Goal: Communication & Community: Answer question/provide support

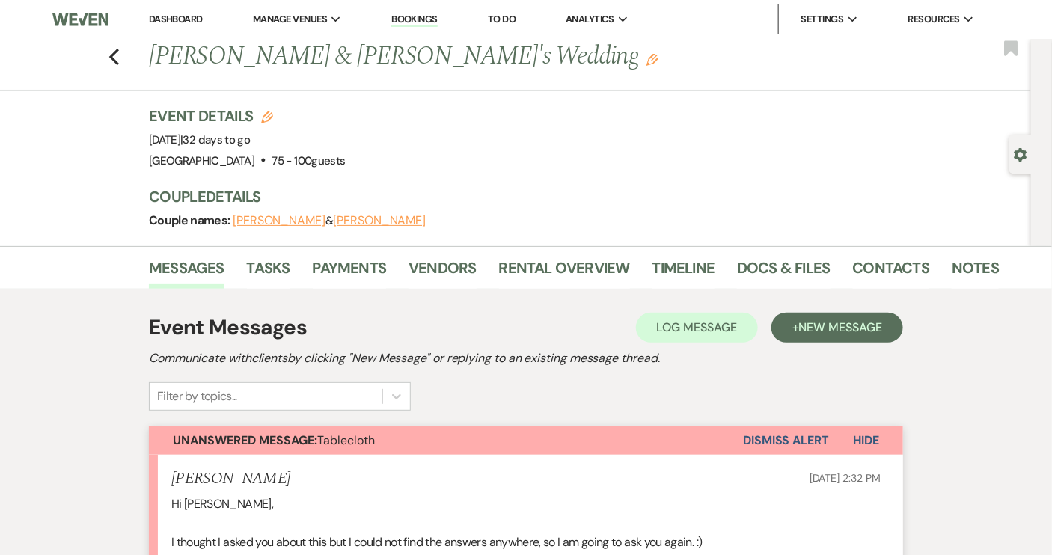
click at [177, 18] on link "Dashboard" at bounding box center [176, 19] width 54 height 13
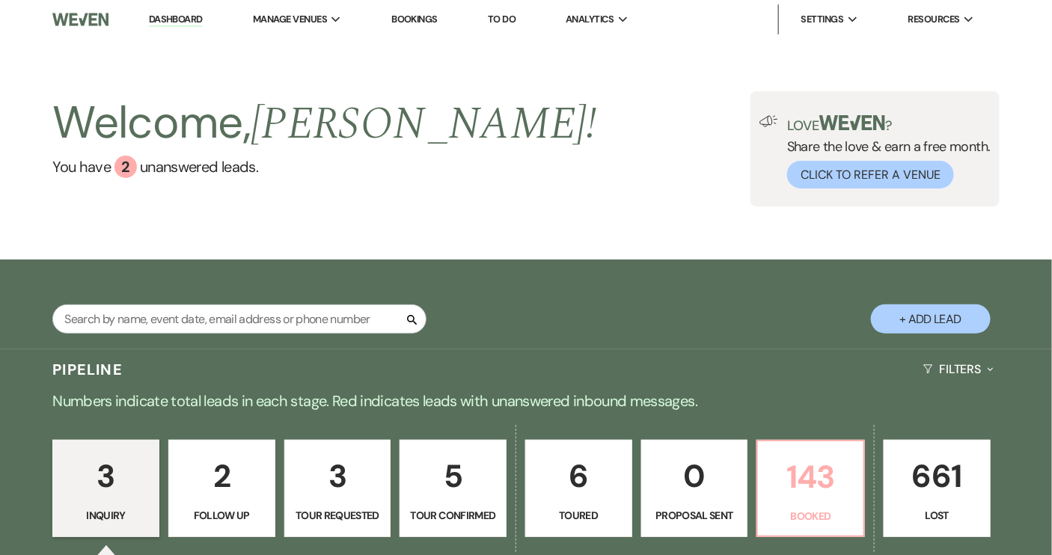
click at [797, 485] on p "143" at bounding box center [811, 477] width 88 height 50
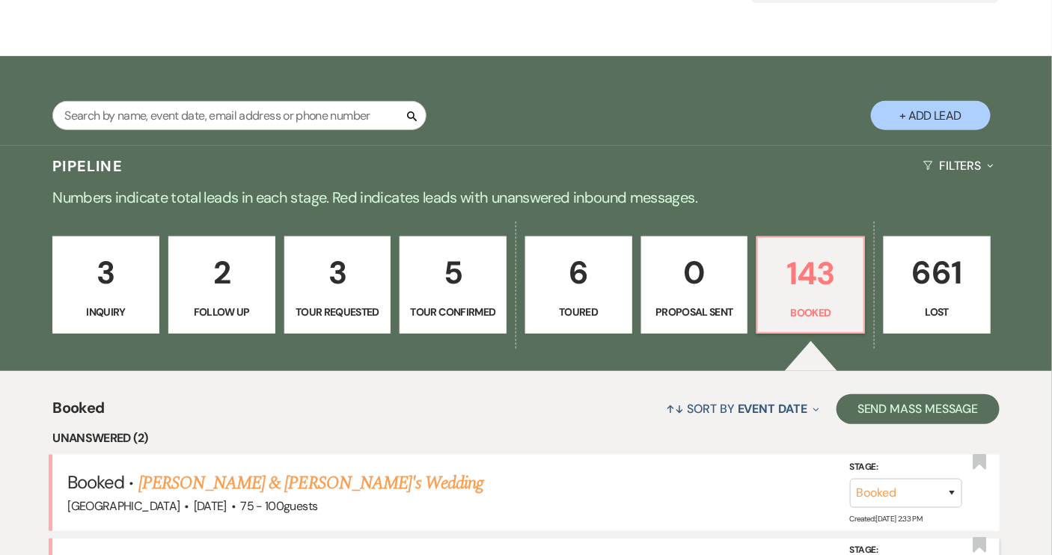
scroll to position [272, 0]
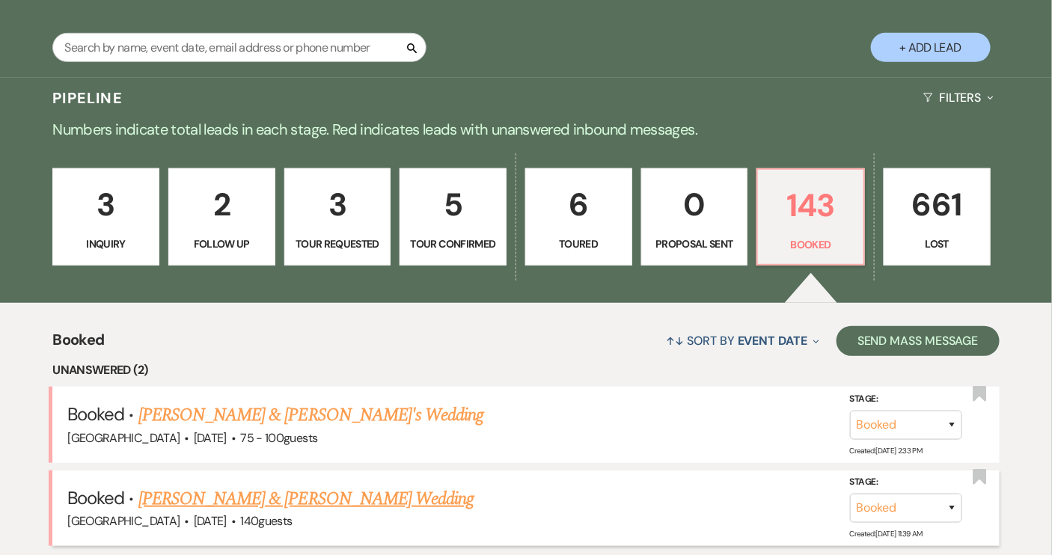
click at [256, 500] on link "[PERSON_NAME] & [PERSON_NAME] Wedding" at bounding box center [305, 498] width 335 height 27
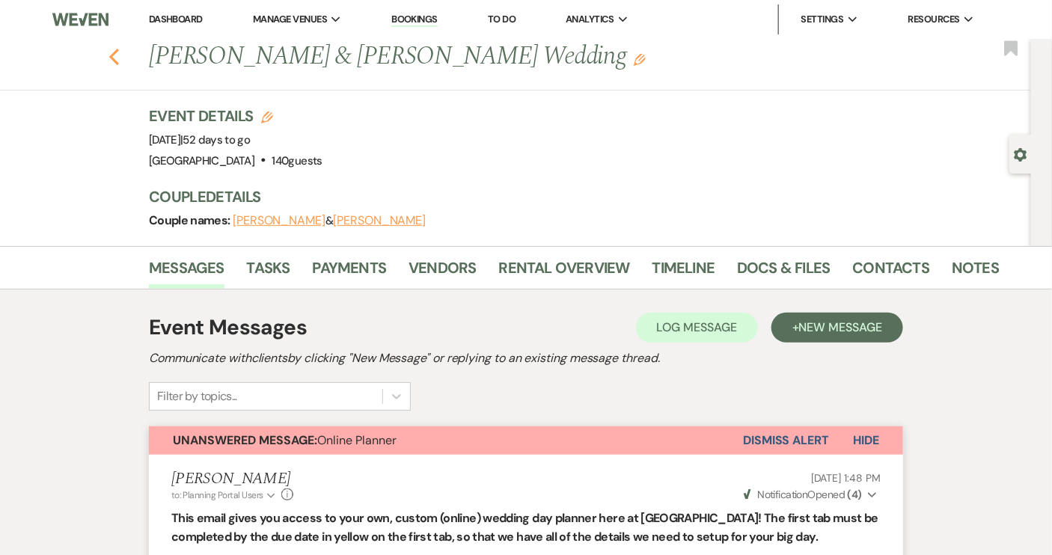
click at [117, 54] on use "button" at bounding box center [114, 57] width 10 height 16
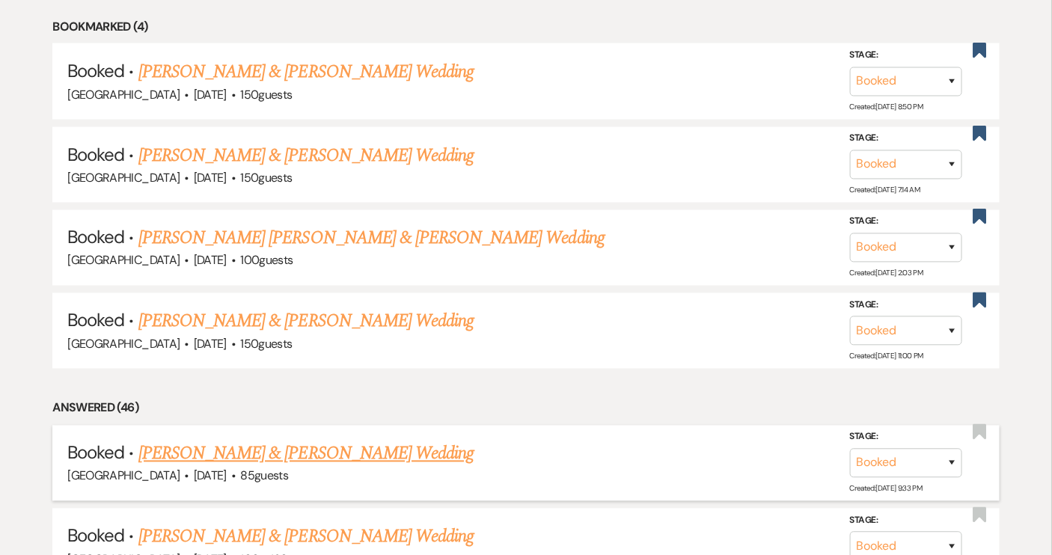
scroll to position [883, 0]
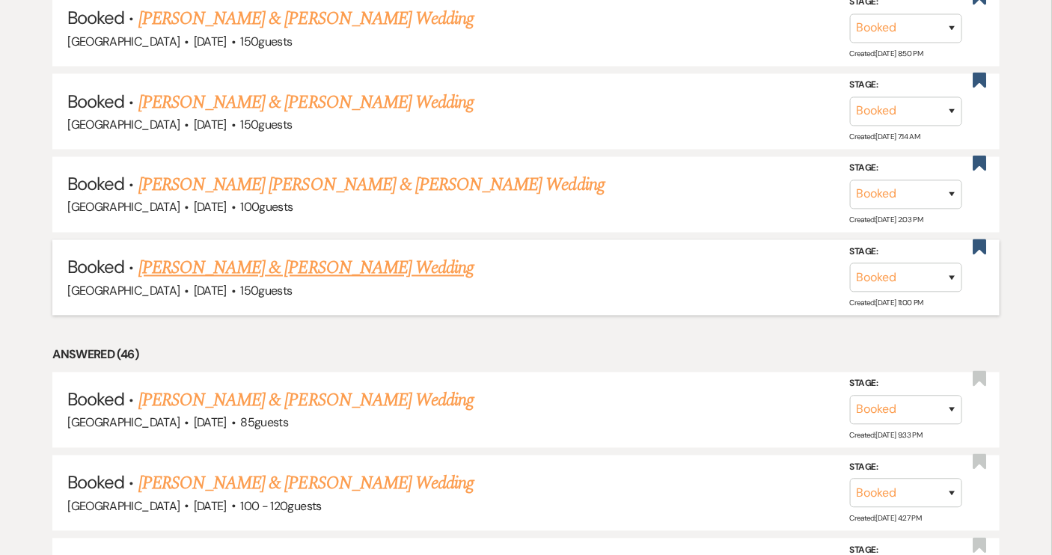
click at [386, 264] on link "[PERSON_NAME] & [PERSON_NAME] Wedding" at bounding box center [305, 268] width 335 height 27
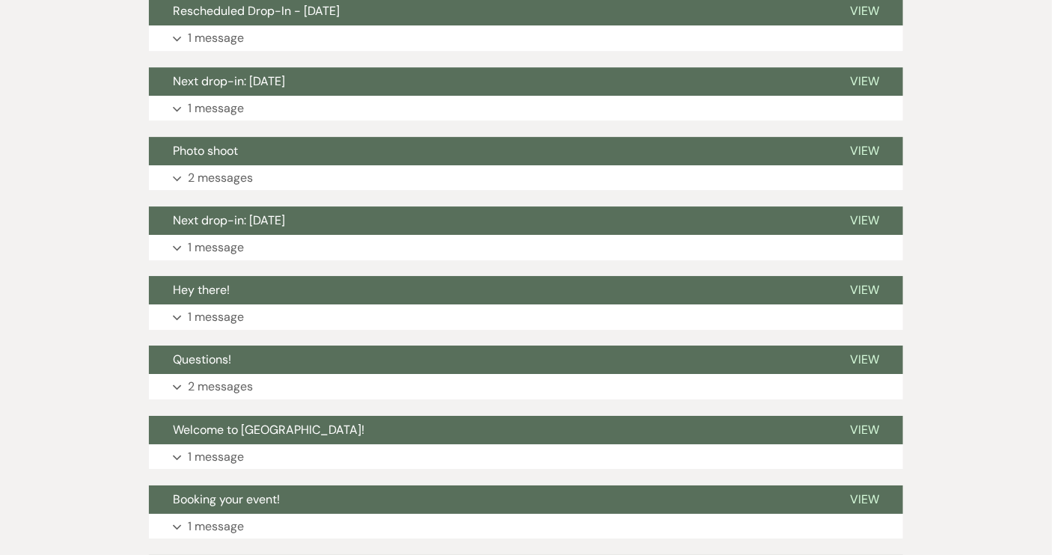
scroll to position [1904, 0]
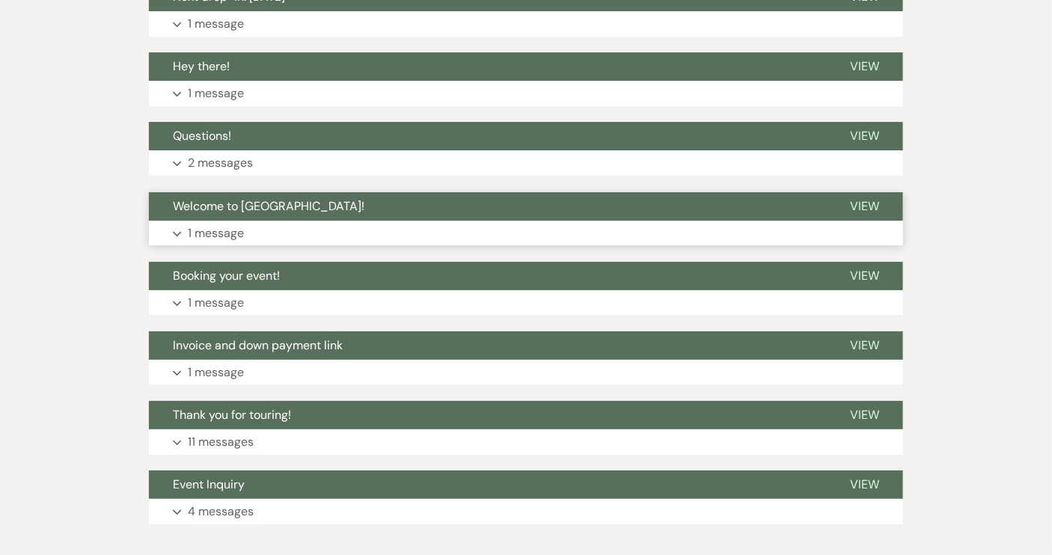
click at [279, 207] on span "Welcome to [GEOGRAPHIC_DATA]!" at bounding box center [268, 206] width 191 height 16
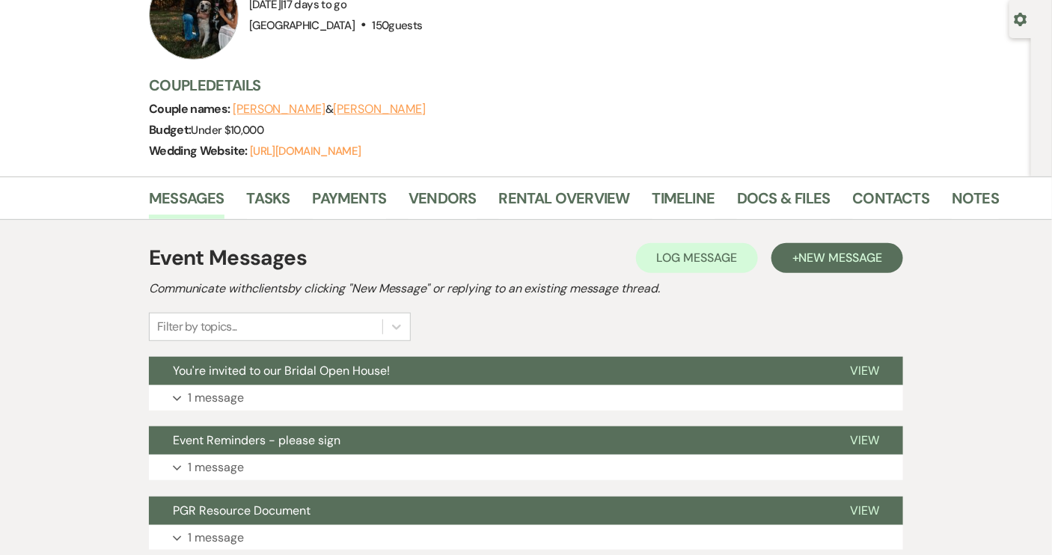
scroll to position [0, 0]
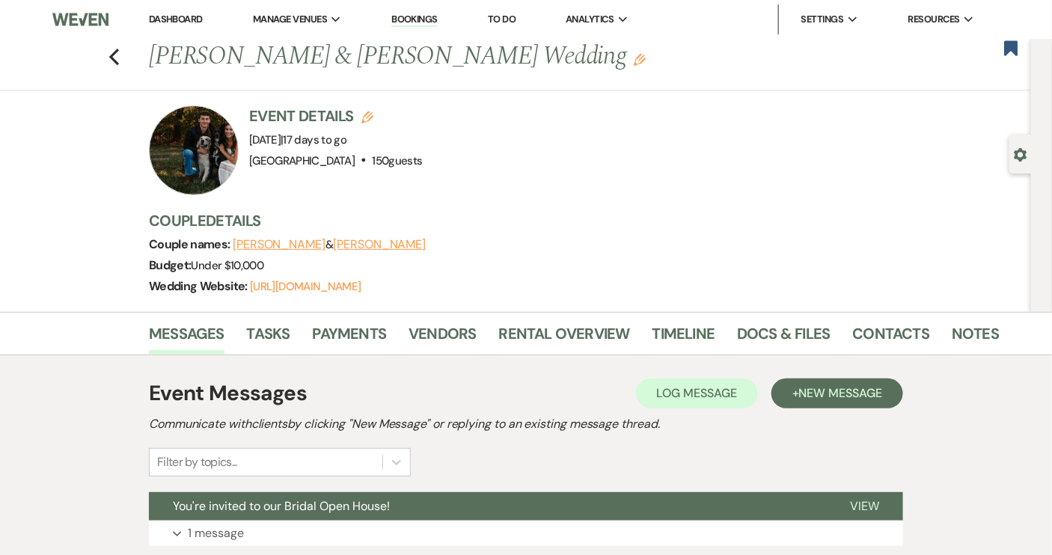
click at [228, 165] on div at bounding box center [194, 150] width 90 height 90
click at [177, 19] on link "Dashboard" at bounding box center [176, 19] width 54 height 13
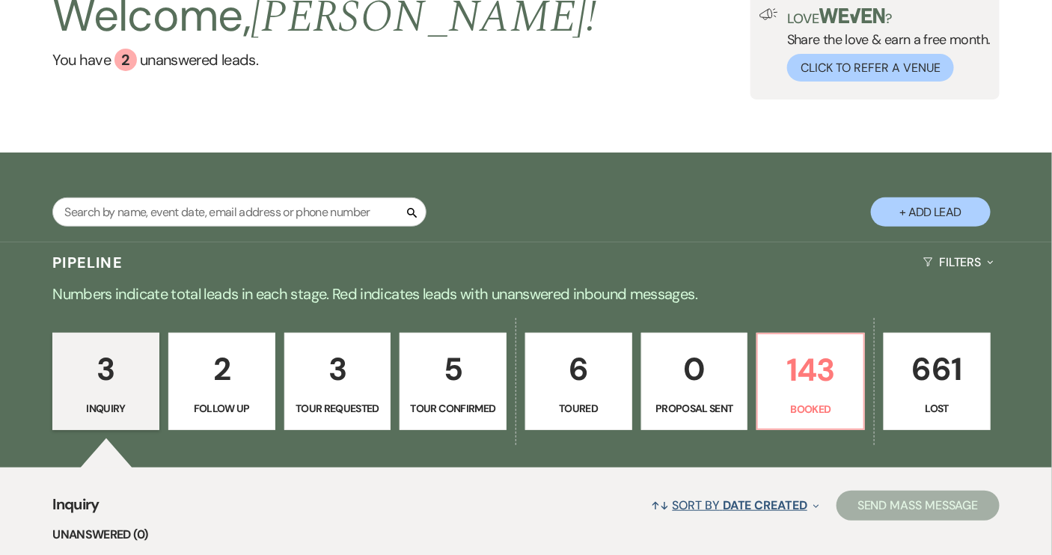
scroll to position [272, 0]
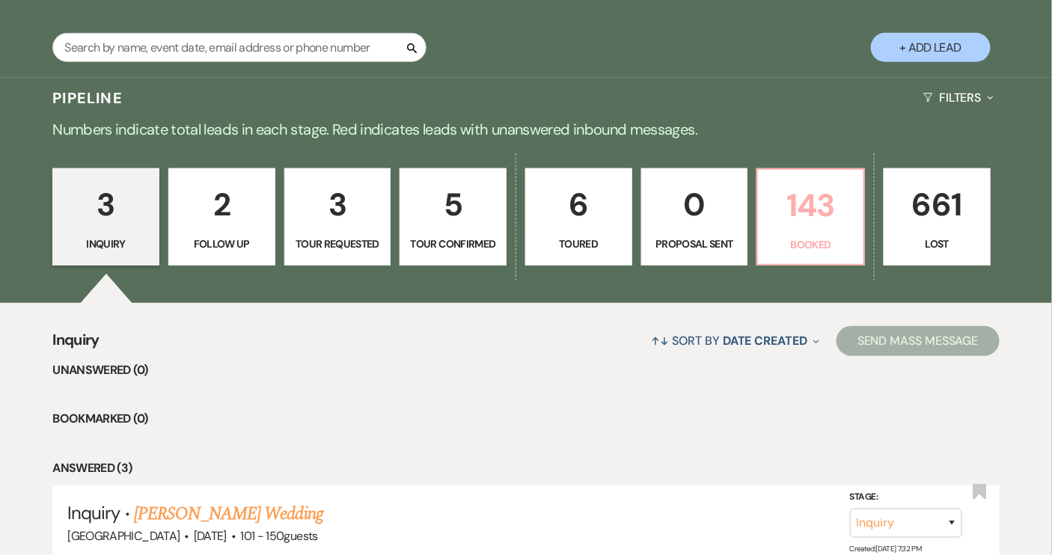
click at [779, 254] on link "143 Booked" at bounding box center [810, 216] width 108 height 97
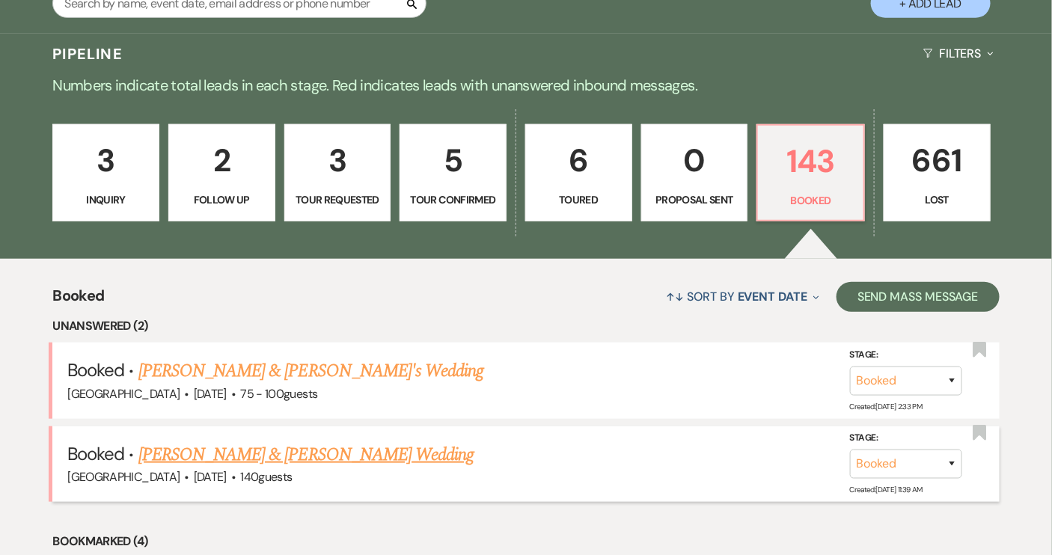
scroll to position [340, 0]
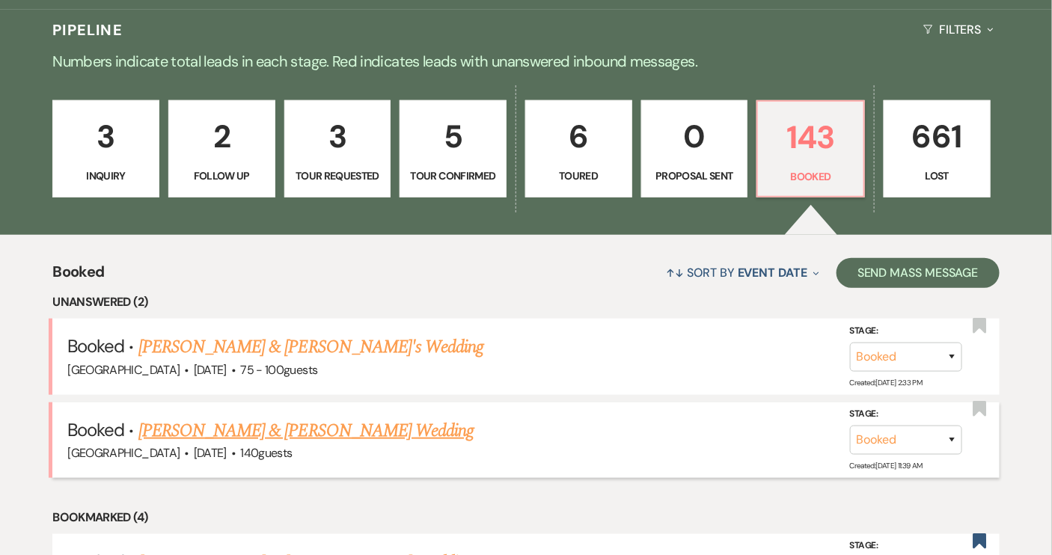
click at [281, 431] on link "[PERSON_NAME] & [PERSON_NAME] Wedding" at bounding box center [305, 430] width 335 height 27
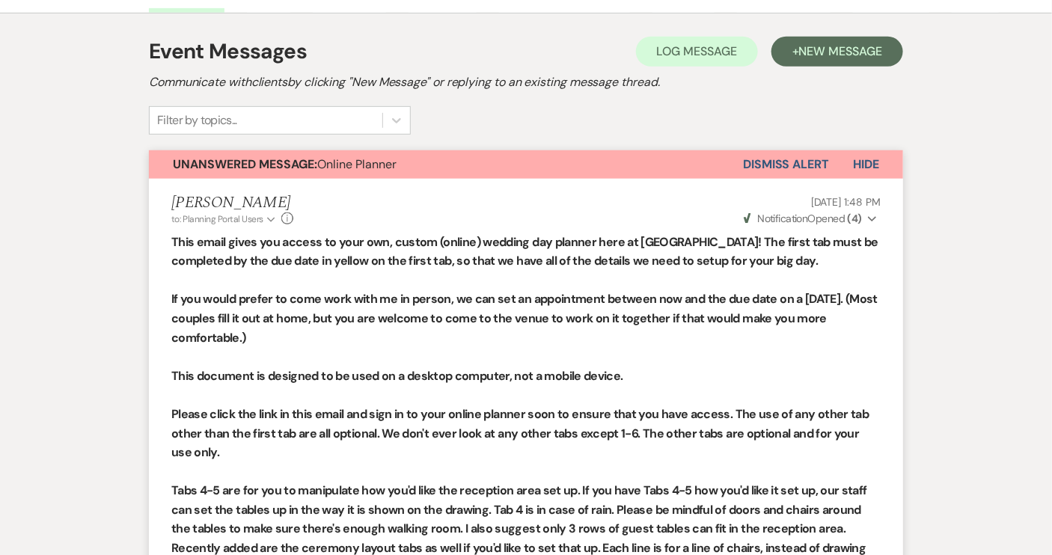
scroll to position [67, 0]
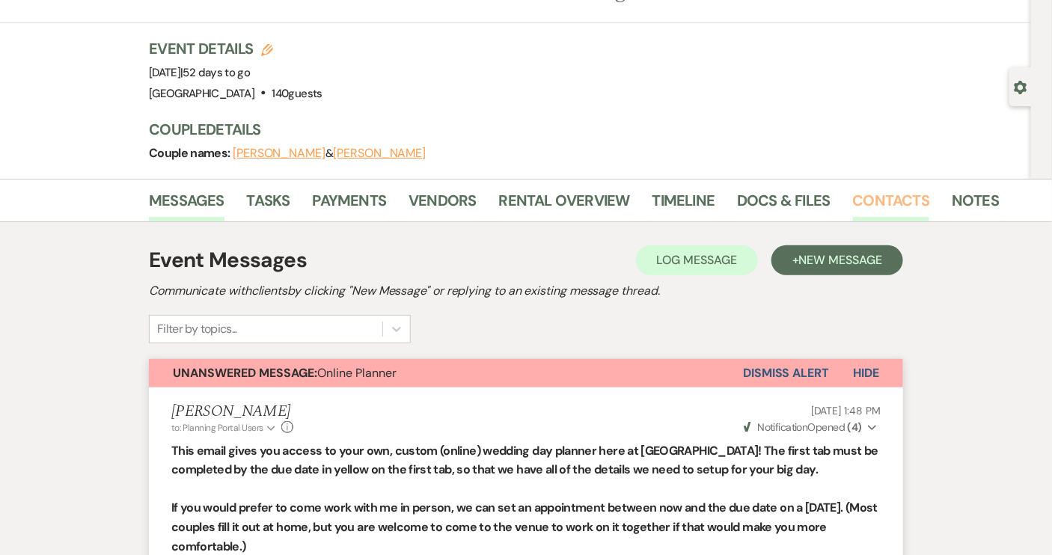
click at [873, 197] on link "Contacts" at bounding box center [891, 204] width 77 height 33
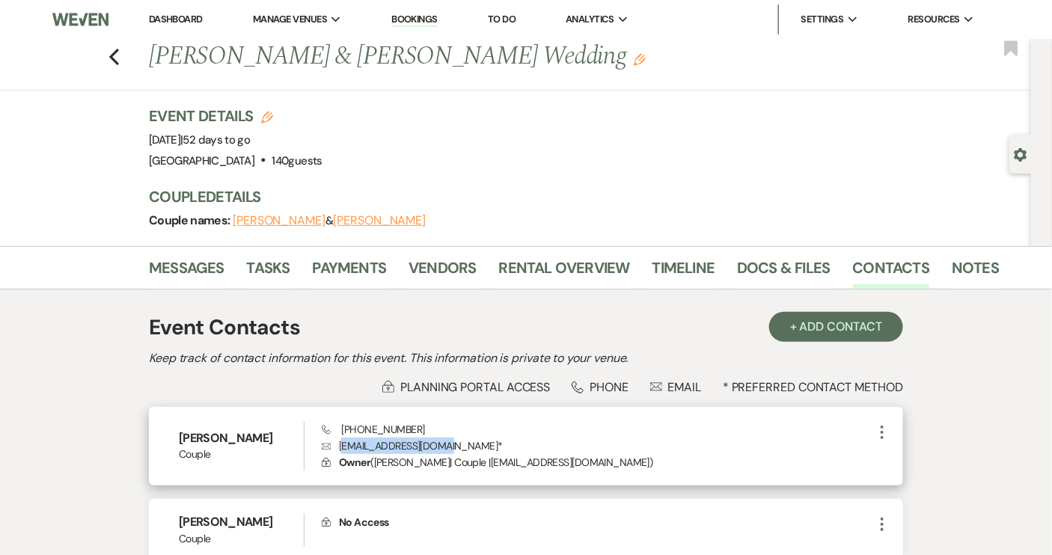
drag, startPoint x: 340, startPoint y: 441, endPoint x: 456, endPoint y: 444, distance: 115.2
click at [456, 444] on p "Envelope [EMAIL_ADDRESS][DOMAIN_NAME] *" at bounding box center [597, 446] width 551 height 16
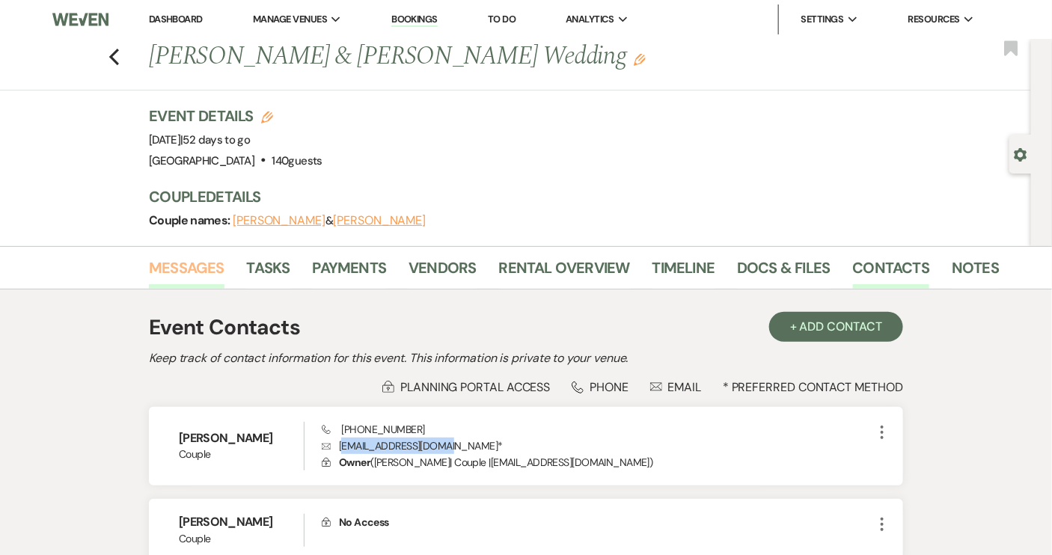
click at [214, 267] on link "Messages" at bounding box center [187, 272] width 76 height 33
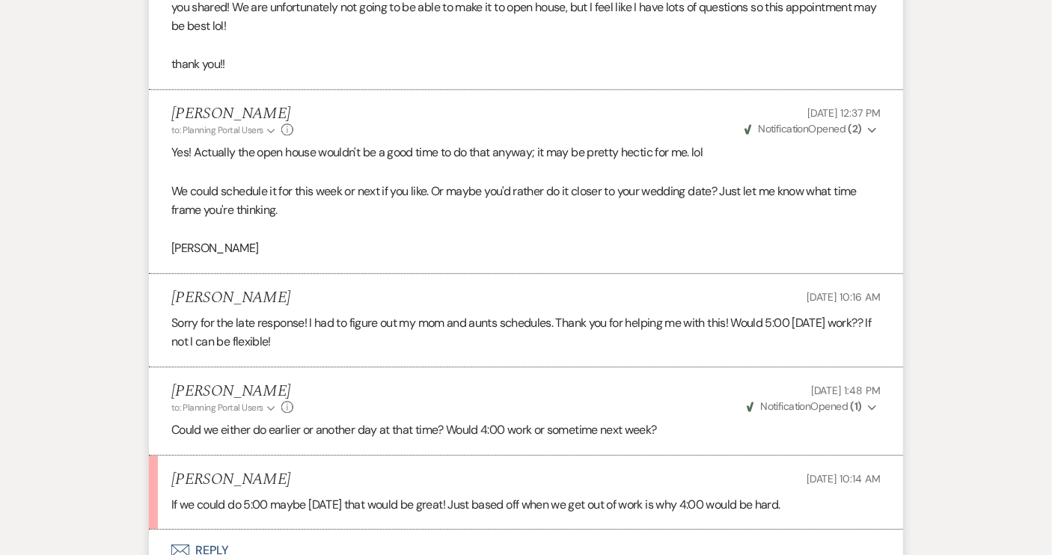
scroll to position [1563, 0]
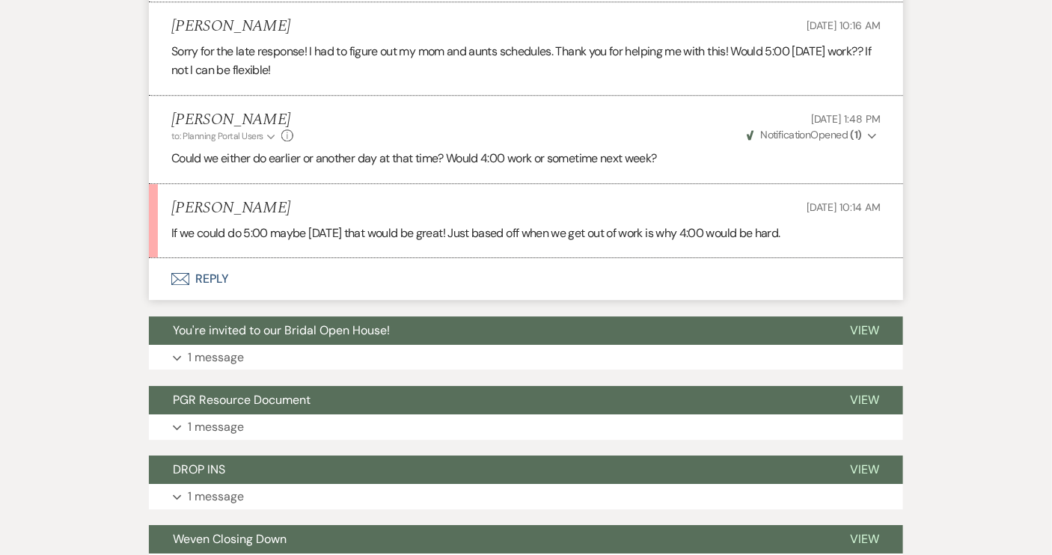
click at [216, 269] on button "Envelope Reply" at bounding box center [526, 279] width 754 height 42
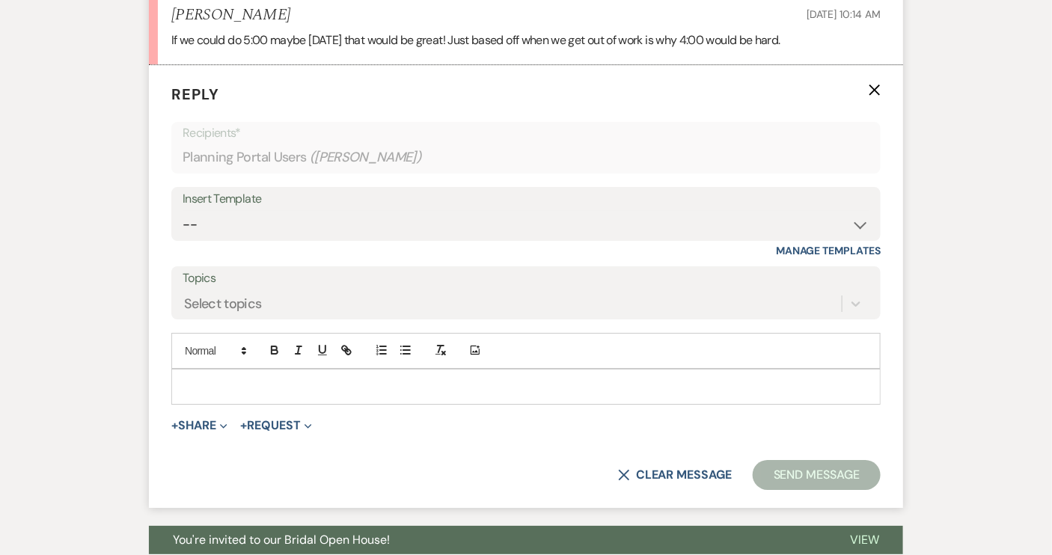
scroll to position [1762, 0]
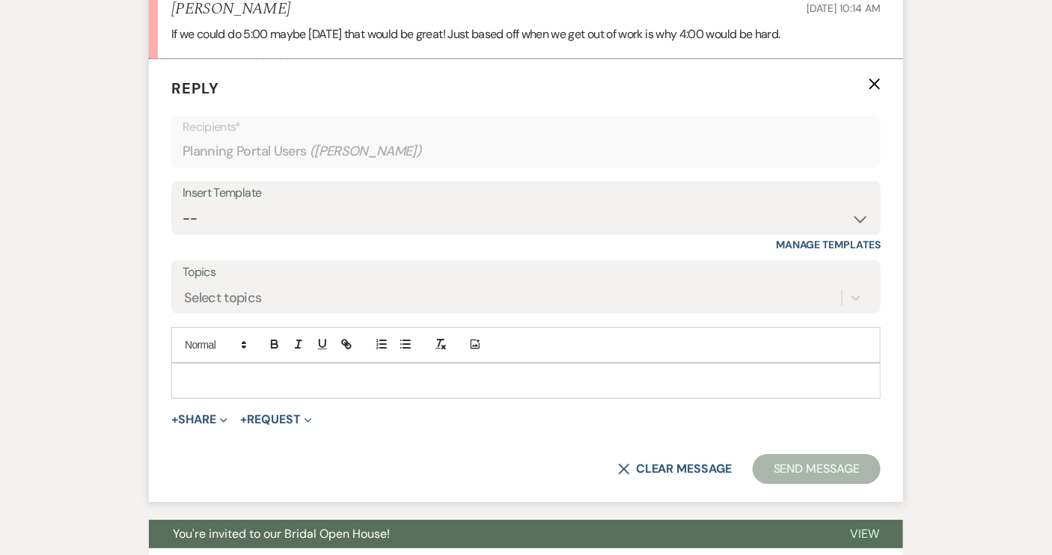
click at [254, 372] on p at bounding box center [525, 380] width 685 height 16
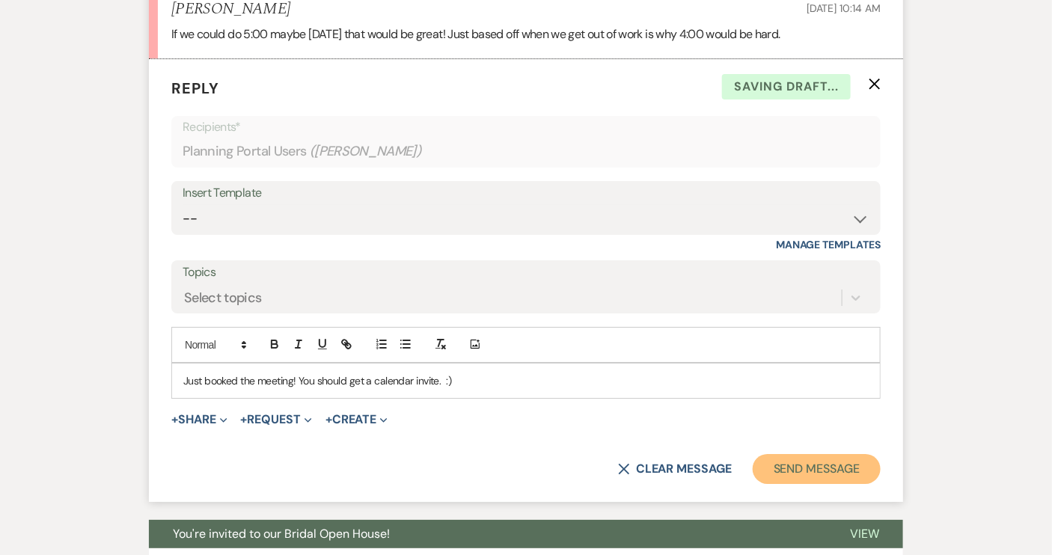
click at [800, 456] on button "Send Message" at bounding box center [816, 469] width 128 height 30
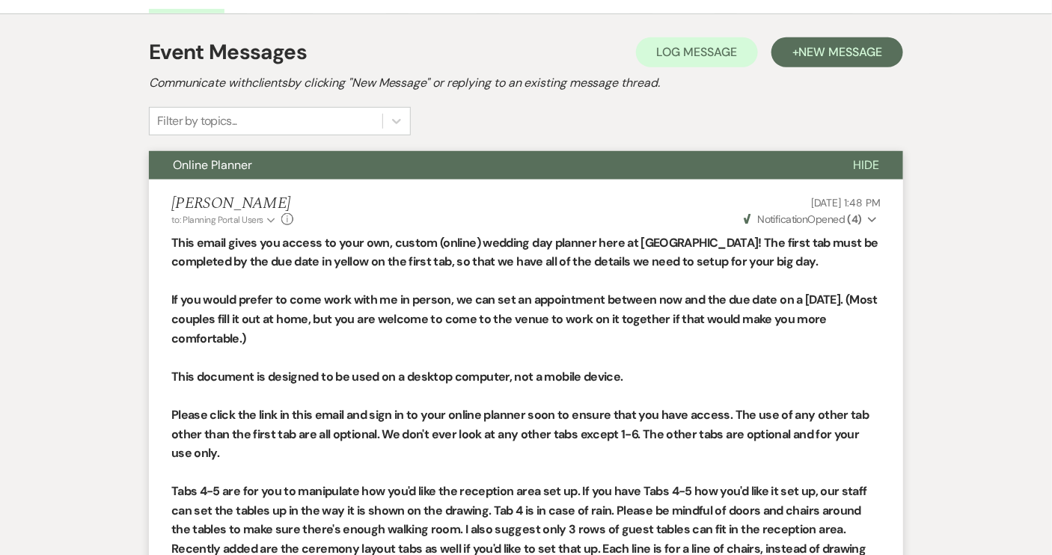
scroll to position [131, 0]
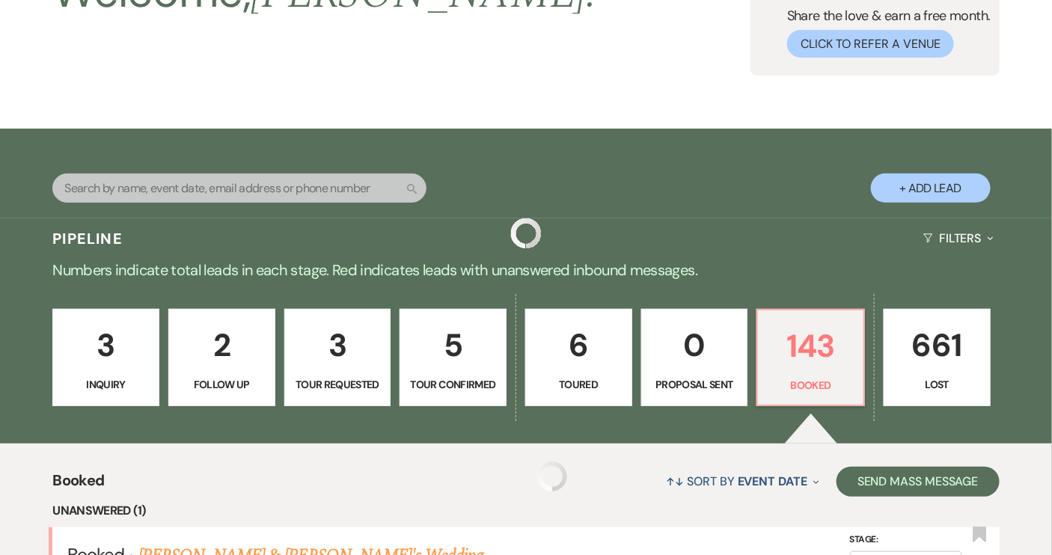
scroll to position [340, 0]
